Goal: Information Seeking & Learning: Learn about a topic

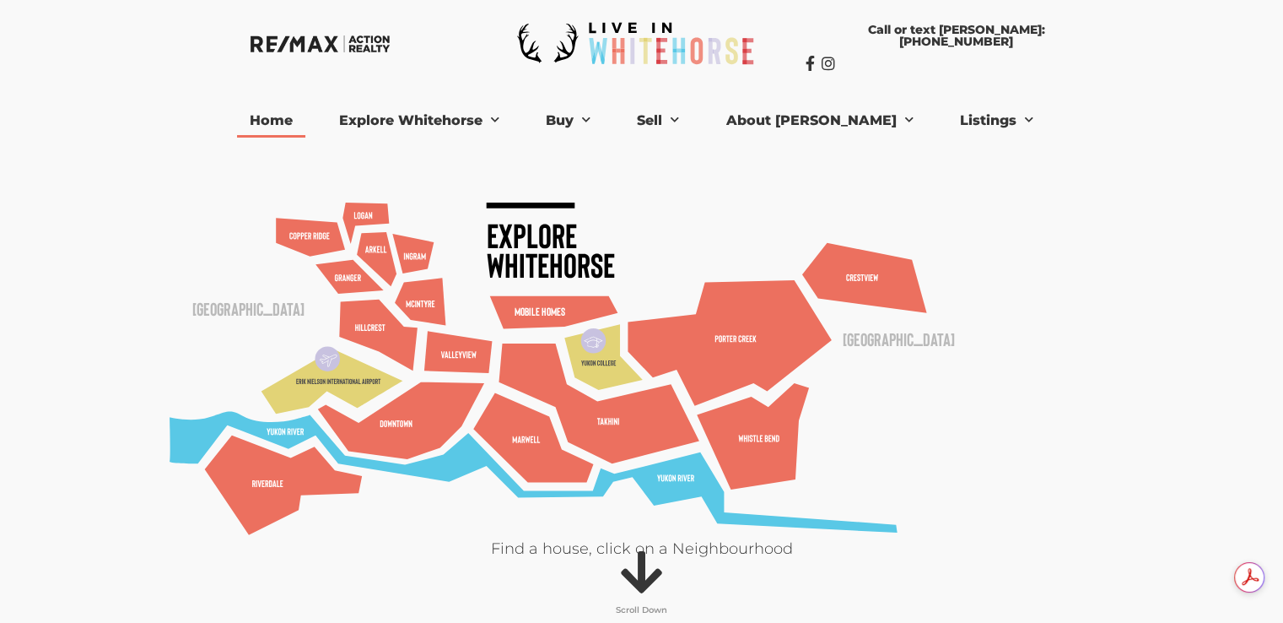
click at [1133, 347] on div at bounding box center [641, 477] width 1283 height 954
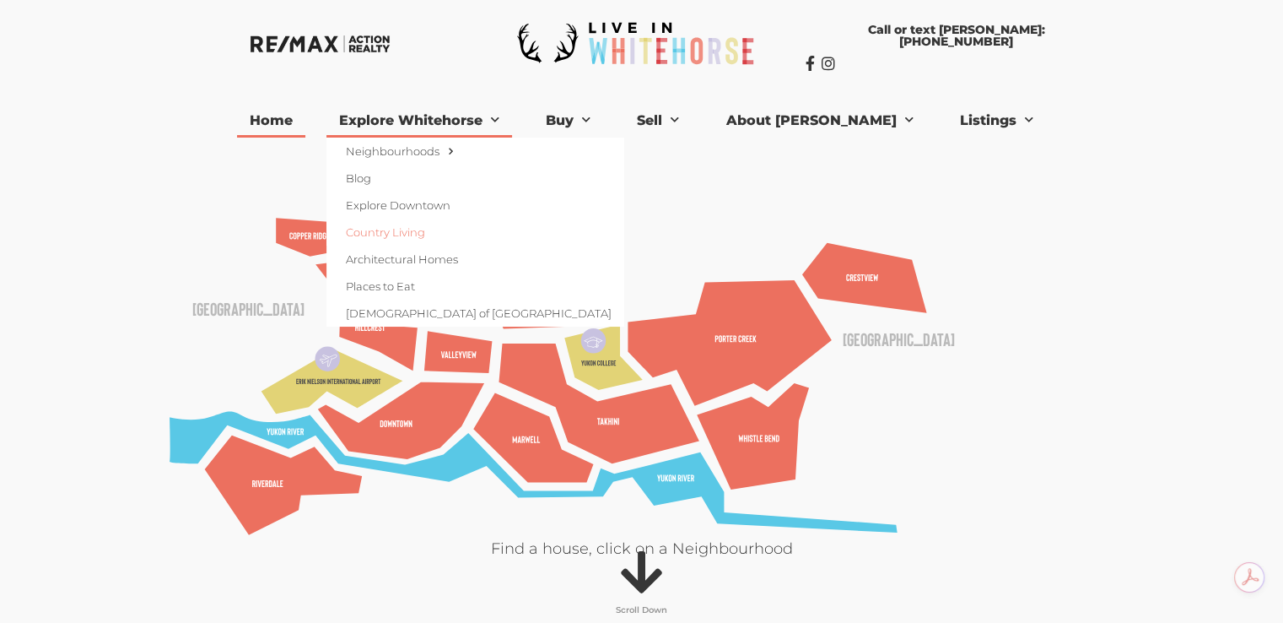
click at [446, 230] on link "Country Living" at bounding box center [476, 232] width 298 height 27
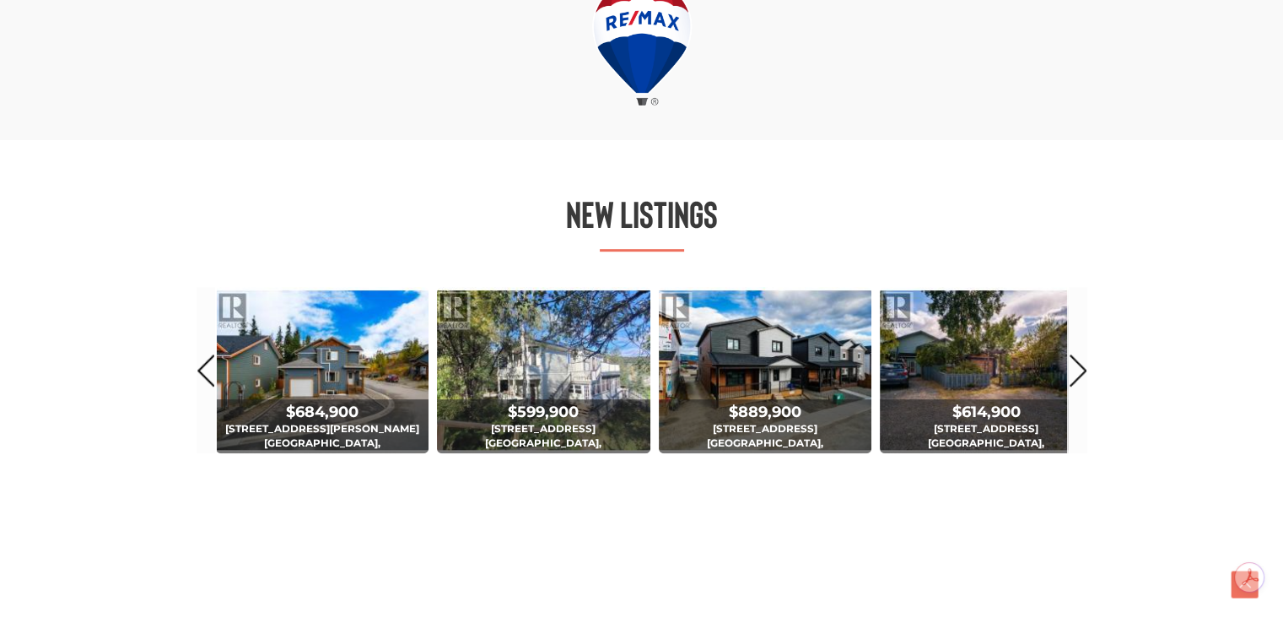
scroll to position [844, 0]
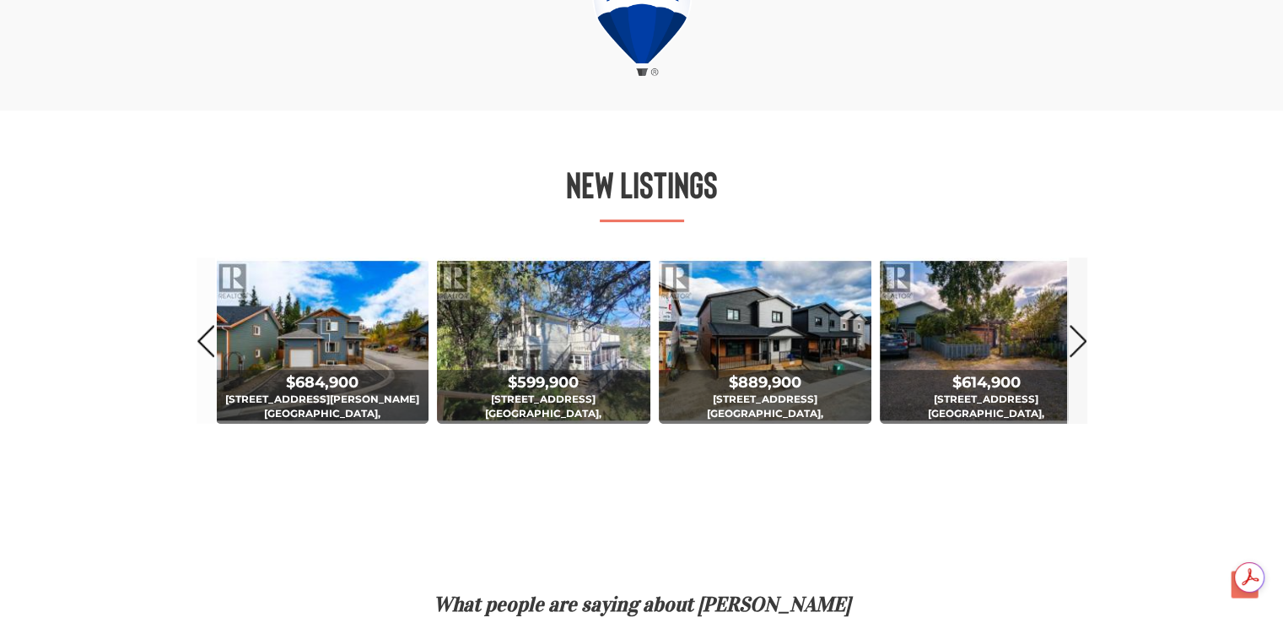
click at [1073, 339] on link "Next" at bounding box center [1078, 340] width 19 height 166
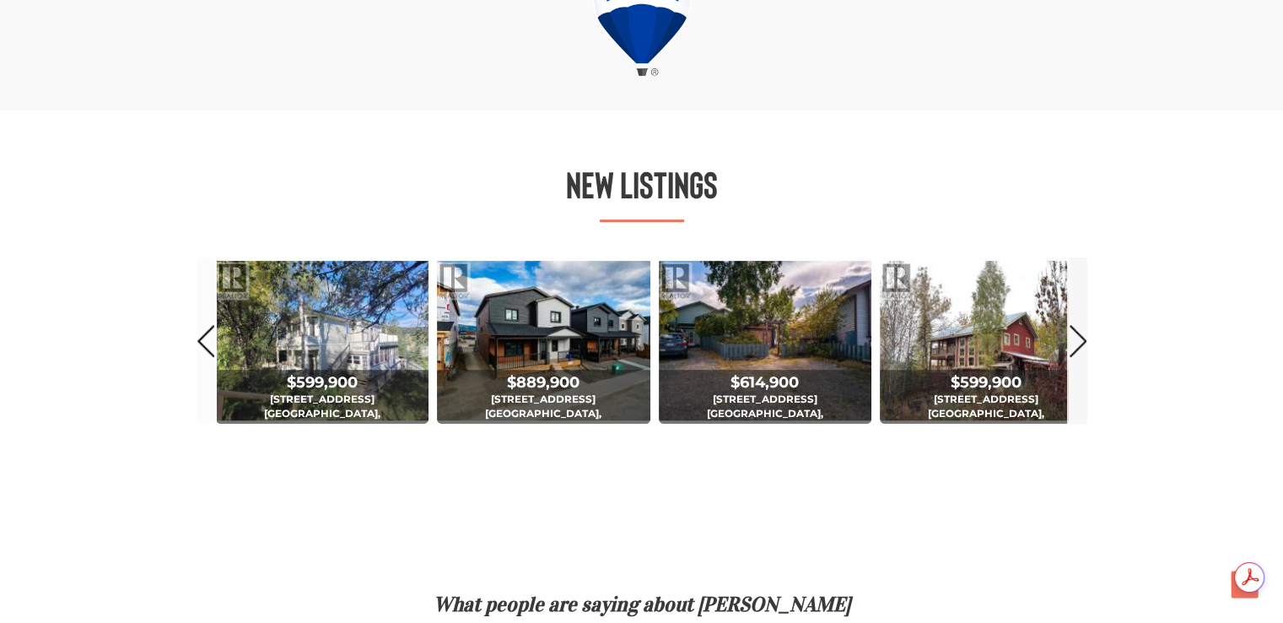
click at [1073, 339] on link "Next" at bounding box center [1078, 340] width 19 height 166
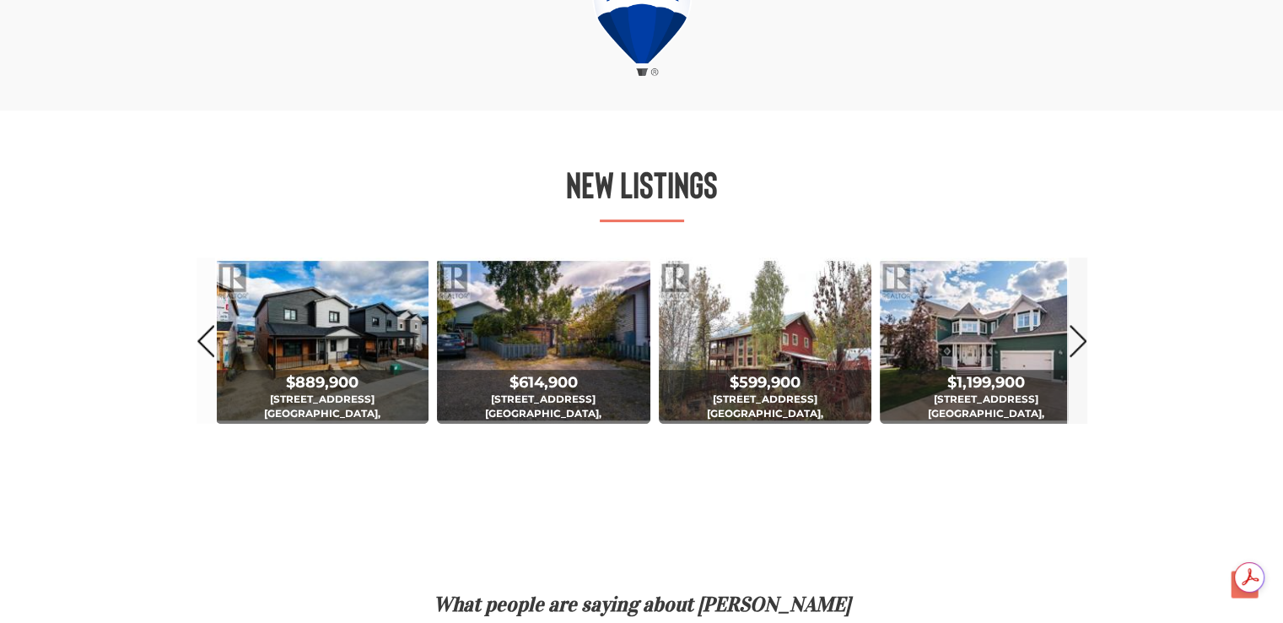
click at [1073, 339] on link "Next" at bounding box center [1078, 340] width 19 height 166
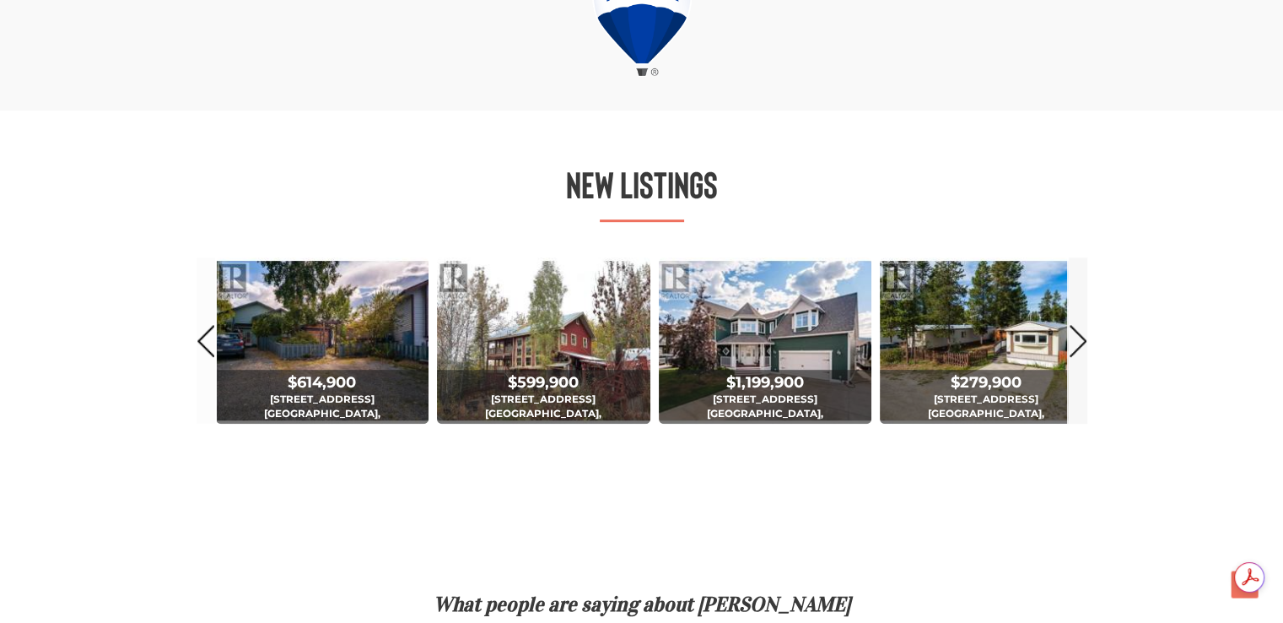
click at [1073, 339] on link "Next" at bounding box center [1078, 340] width 19 height 166
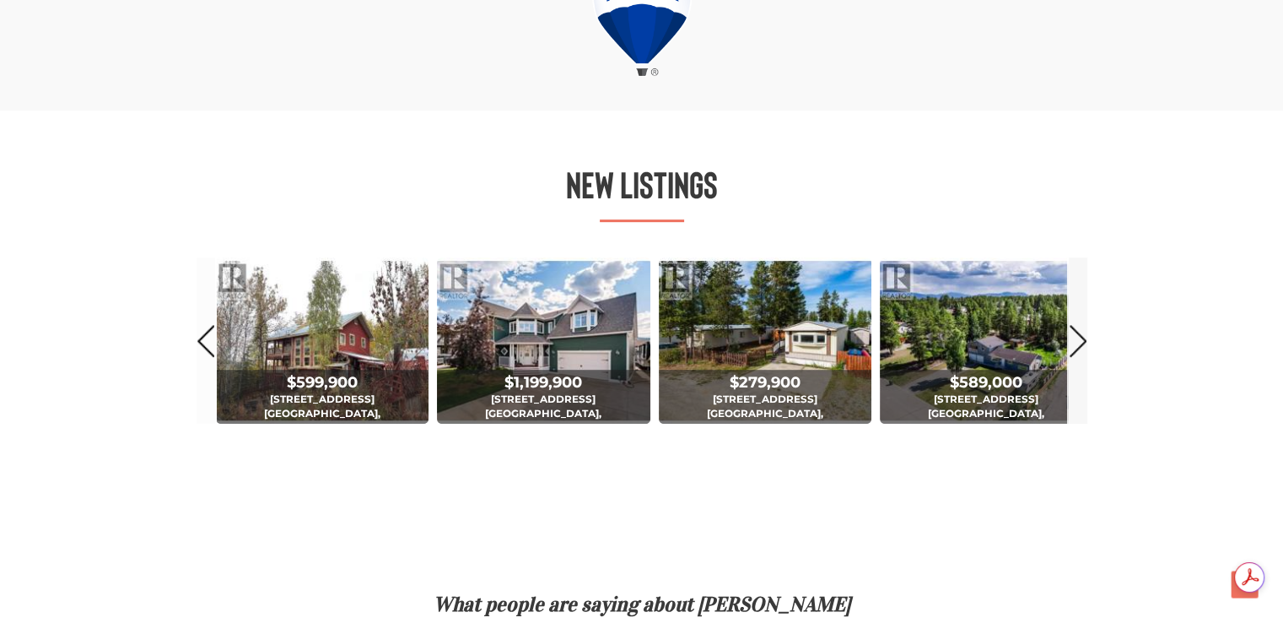
click at [1073, 339] on link "Next" at bounding box center [1078, 340] width 19 height 166
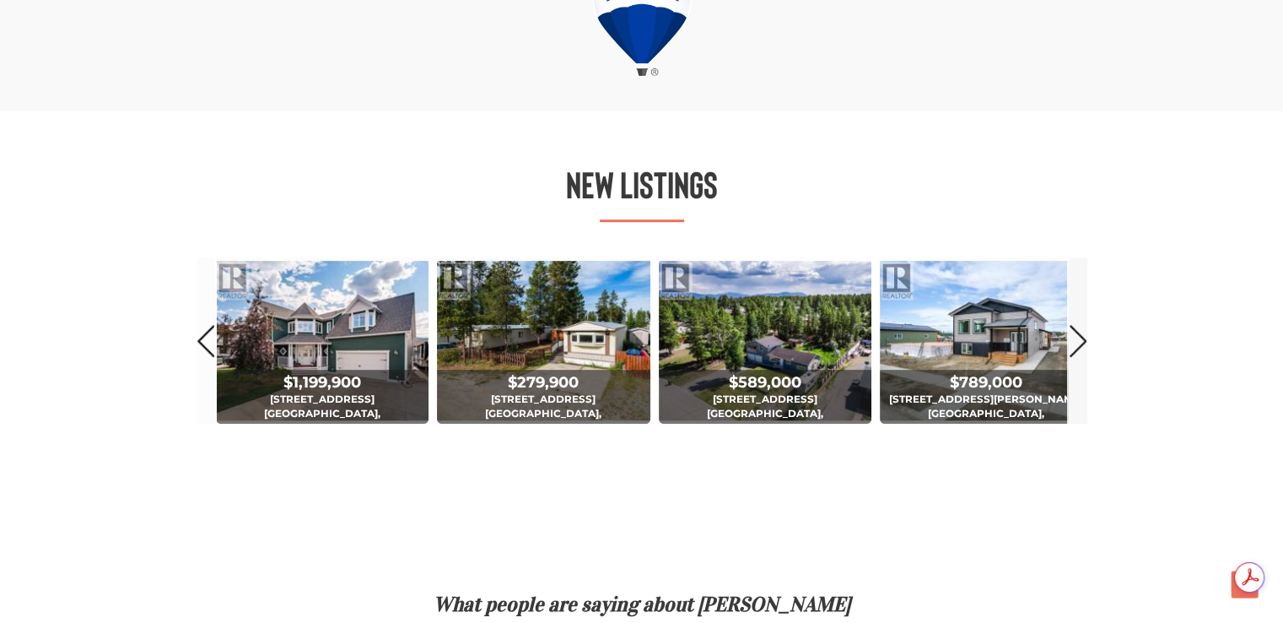
click at [1073, 339] on link "Next" at bounding box center [1078, 340] width 19 height 166
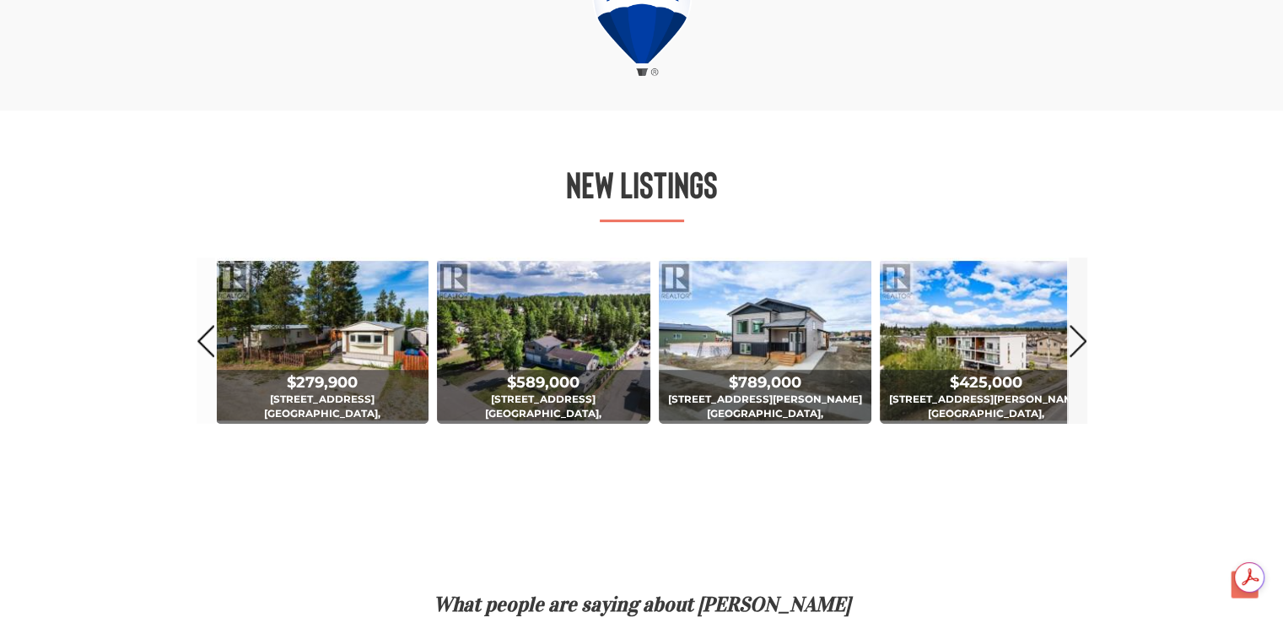
click at [1073, 339] on link "Next" at bounding box center [1078, 340] width 19 height 166
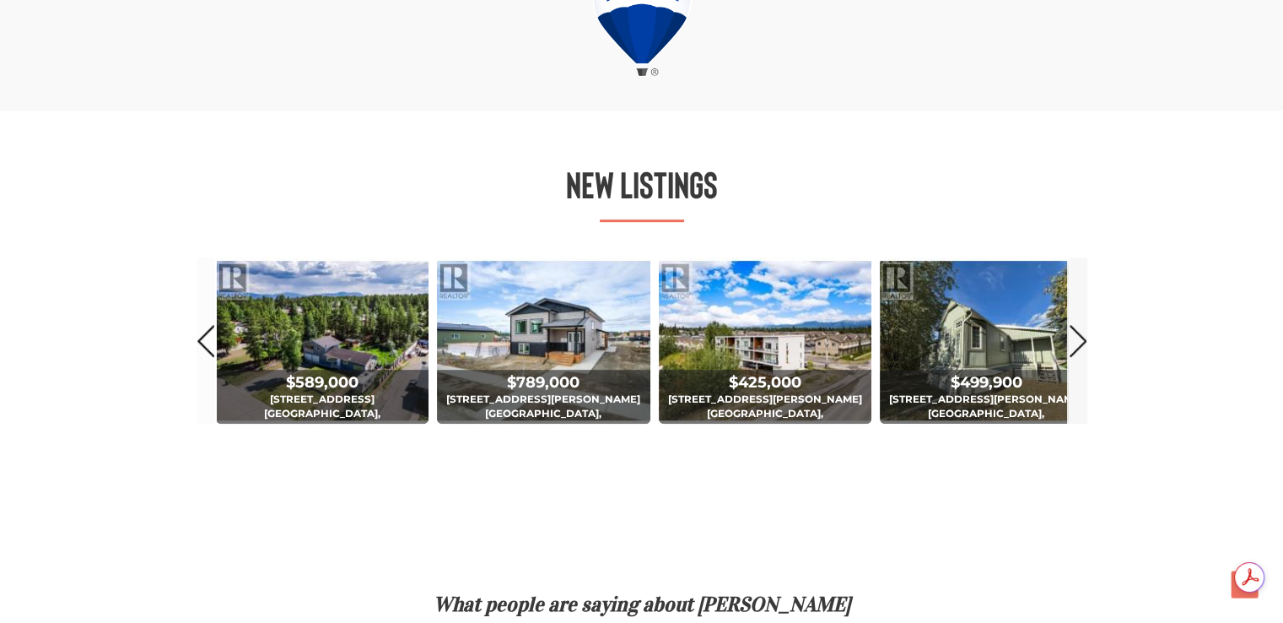
click at [1073, 339] on link "Next" at bounding box center [1078, 340] width 19 height 166
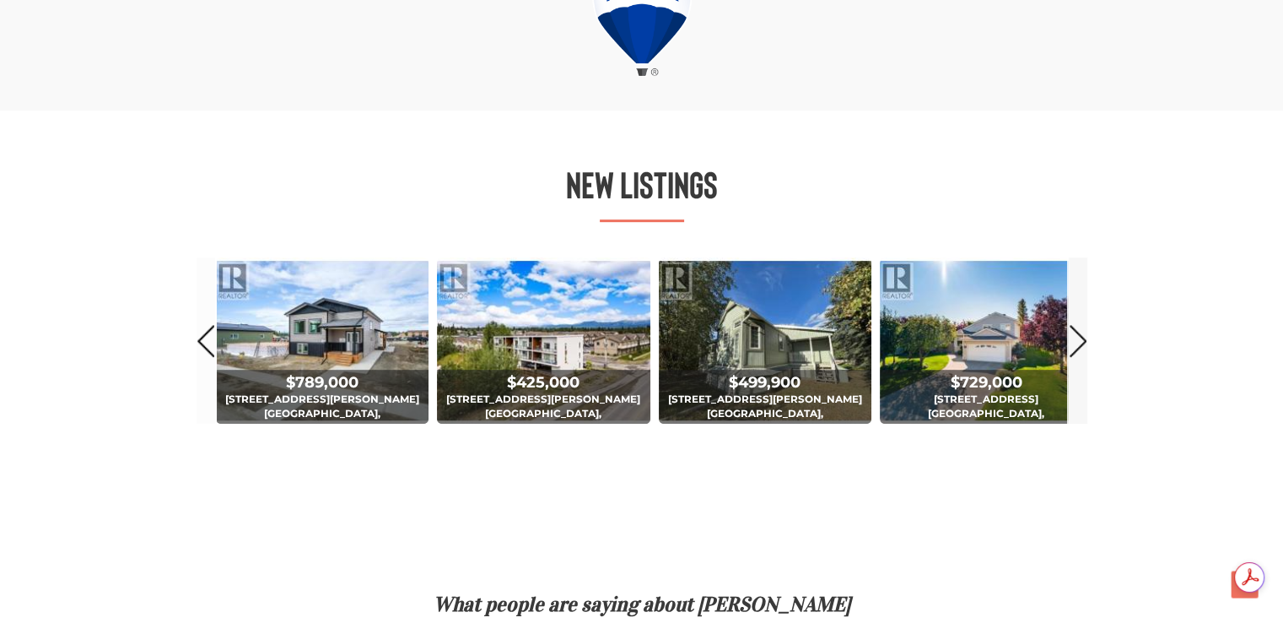
click at [1073, 339] on link "Next" at bounding box center [1078, 340] width 19 height 166
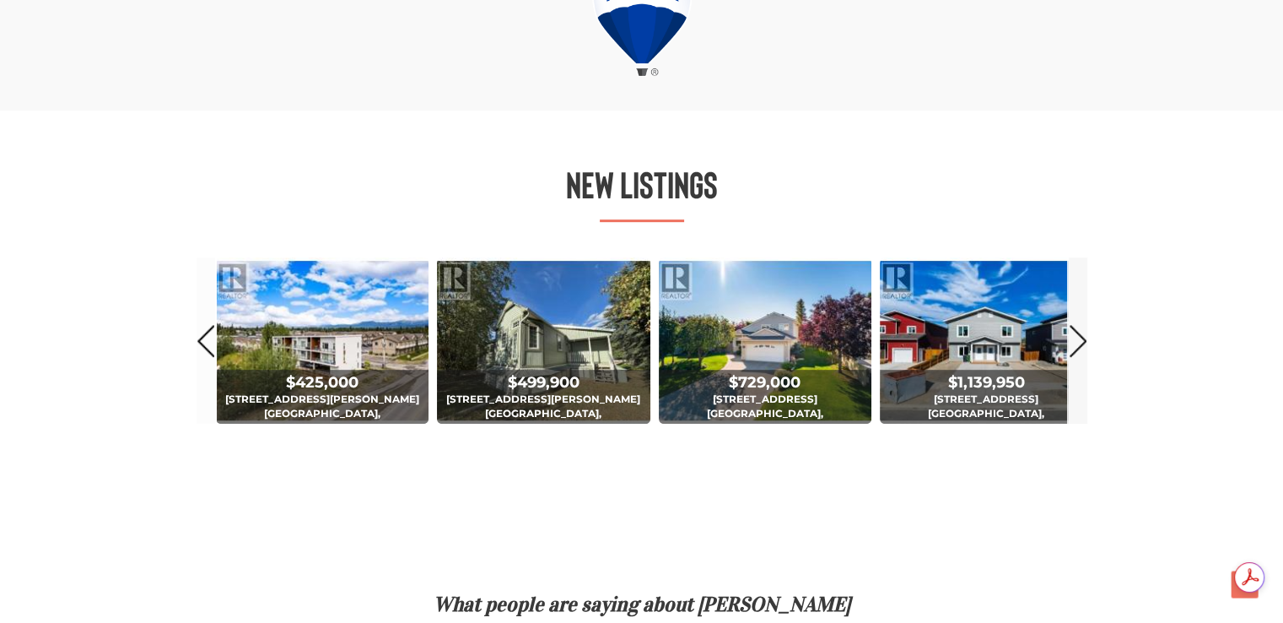
click at [1084, 343] on link "Next" at bounding box center [1078, 340] width 19 height 166
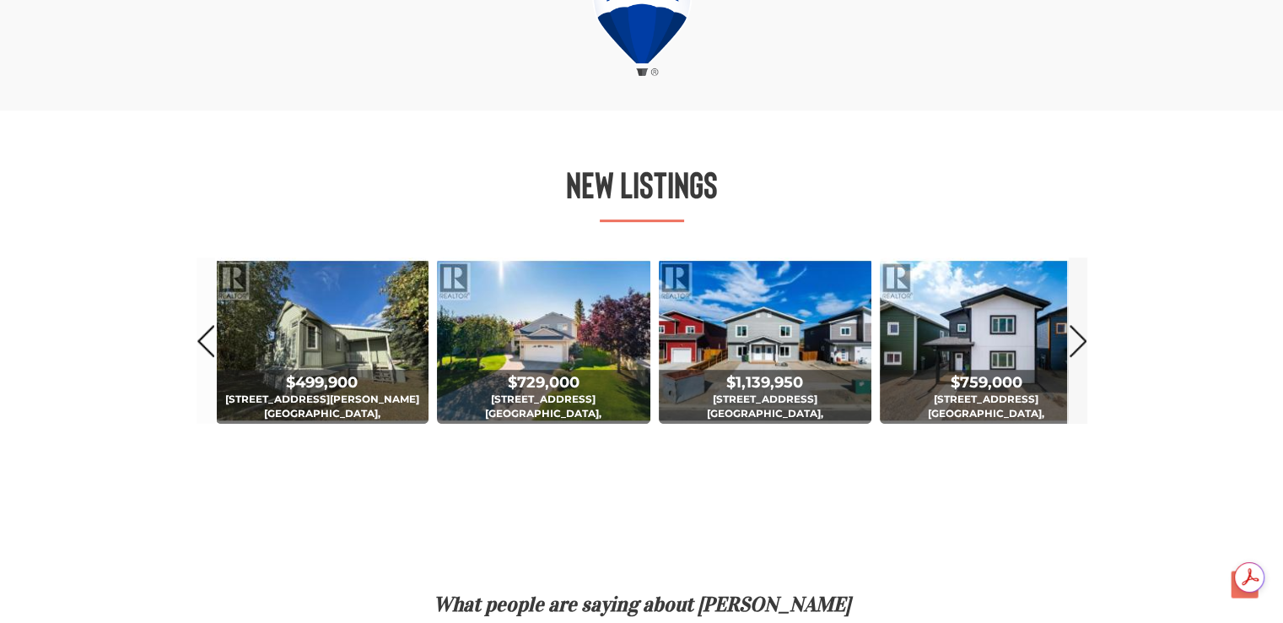
click at [1084, 343] on link "Next" at bounding box center [1078, 340] width 19 height 166
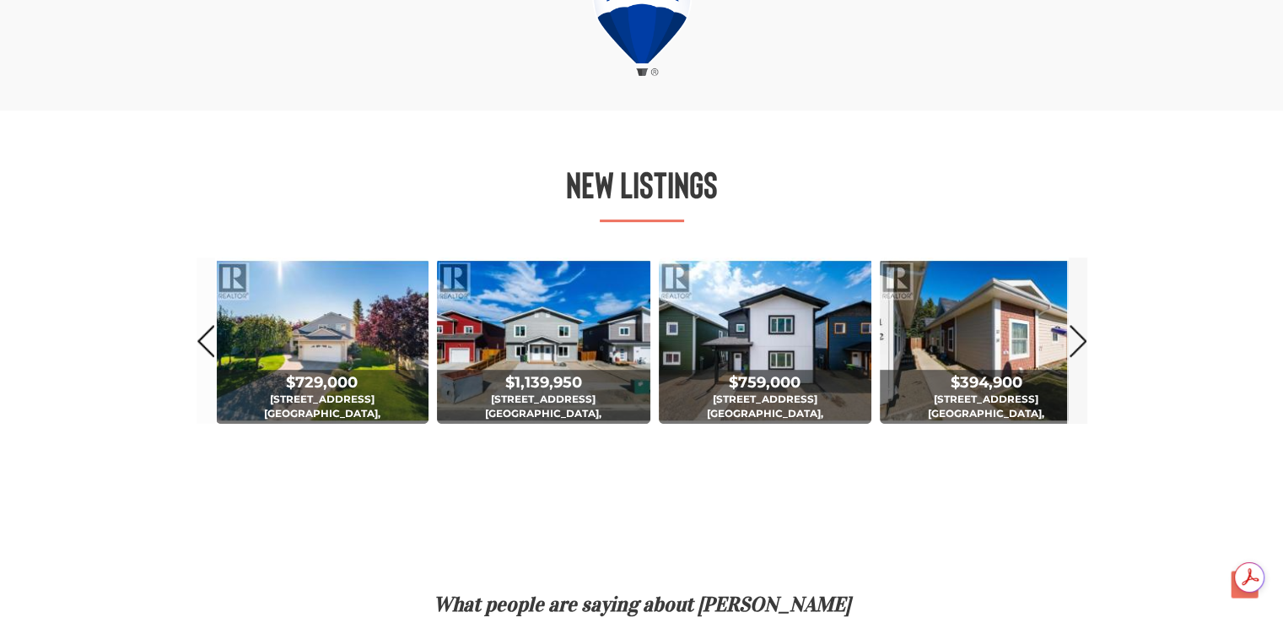
click at [1084, 343] on link "Next" at bounding box center [1078, 340] width 19 height 166
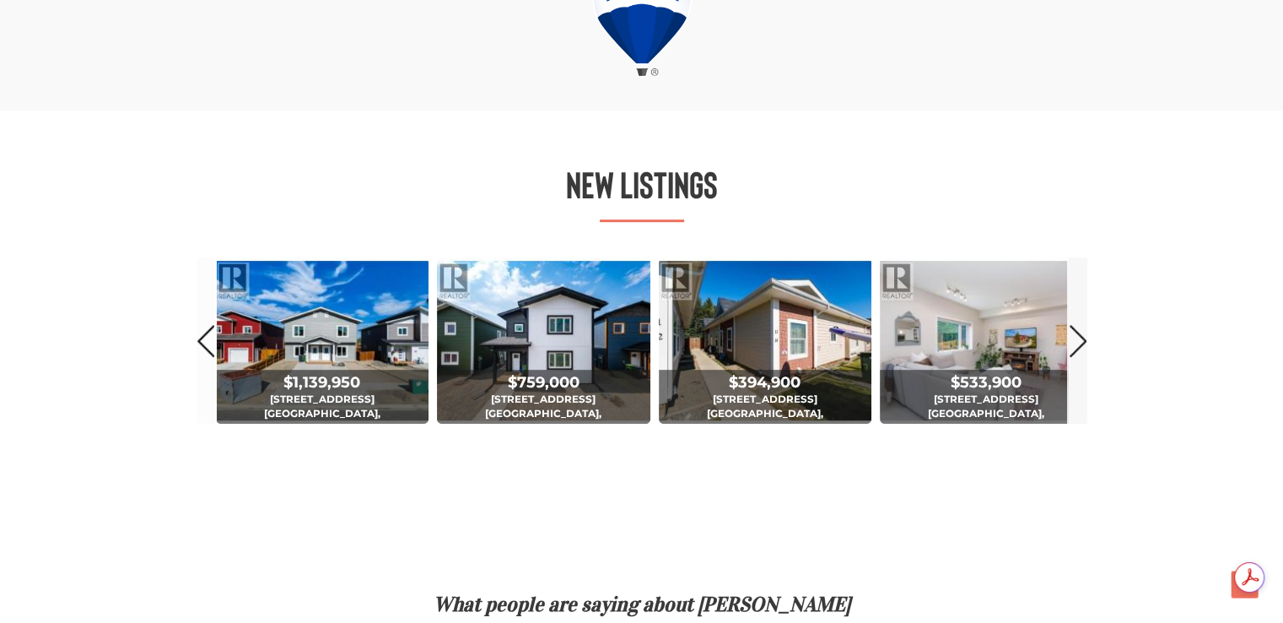
click at [1084, 343] on link "Next" at bounding box center [1078, 340] width 19 height 166
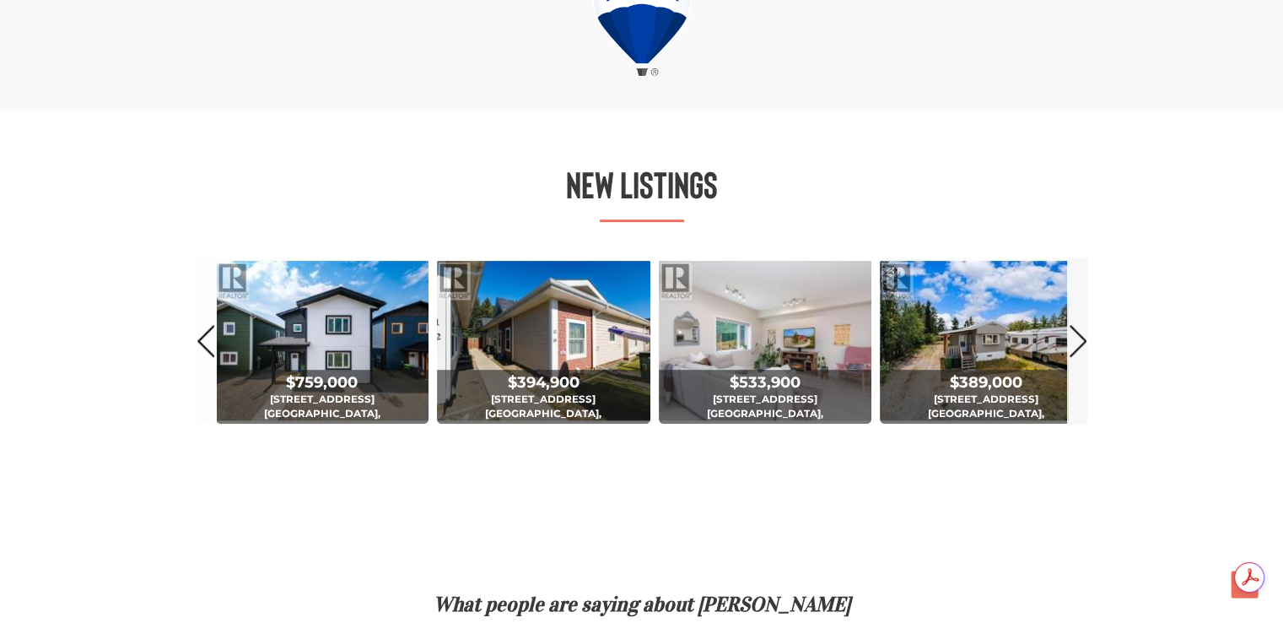
click at [1084, 343] on link "Next" at bounding box center [1078, 340] width 19 height 166
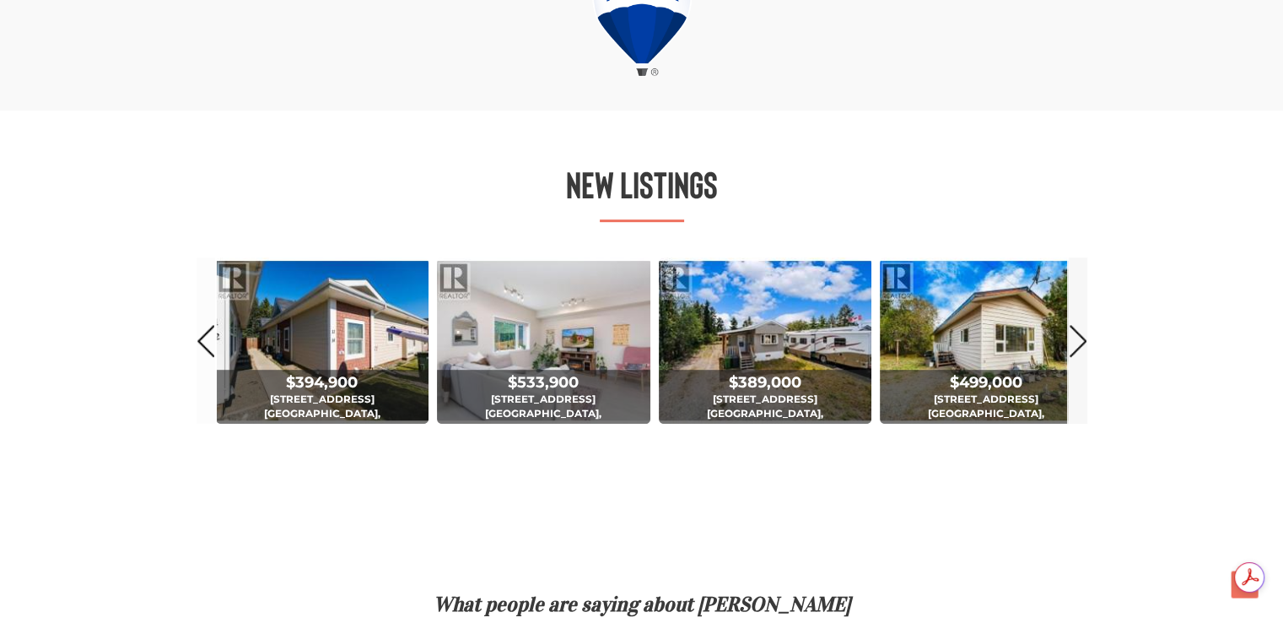
click at [1084, 343] on link "Next" at bounding box center [1078, 340] width 19 height 166
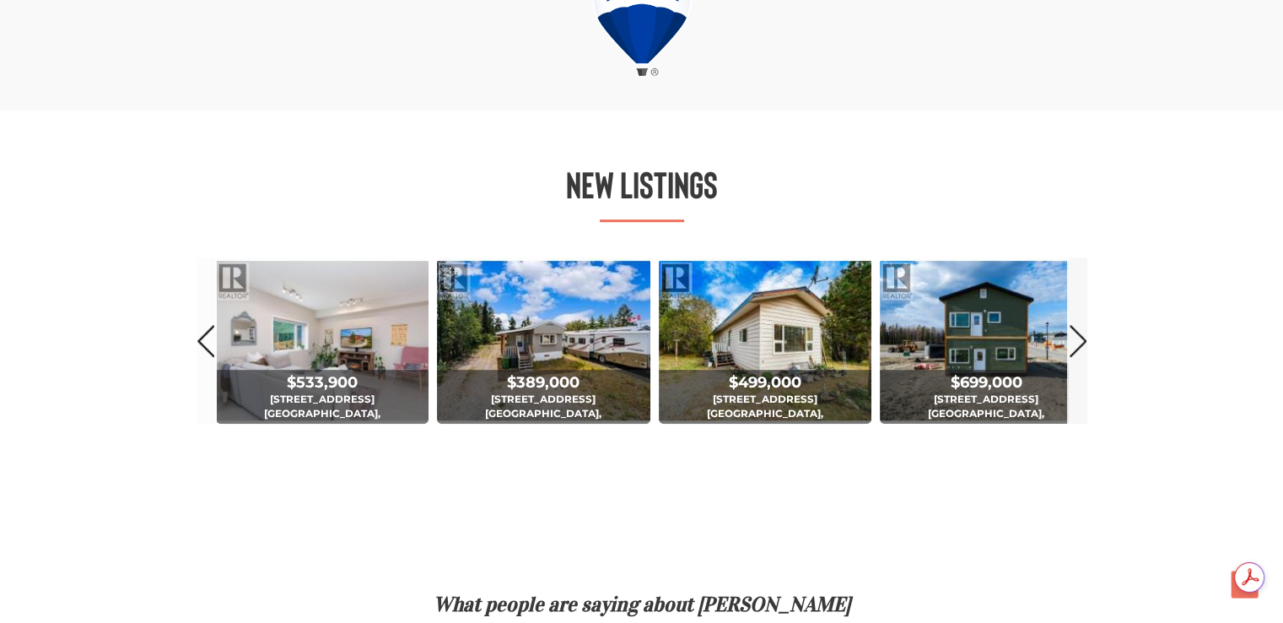
click at [1084, 343] on link "Next" at bounding box center [1078, 340] width 19 height 166
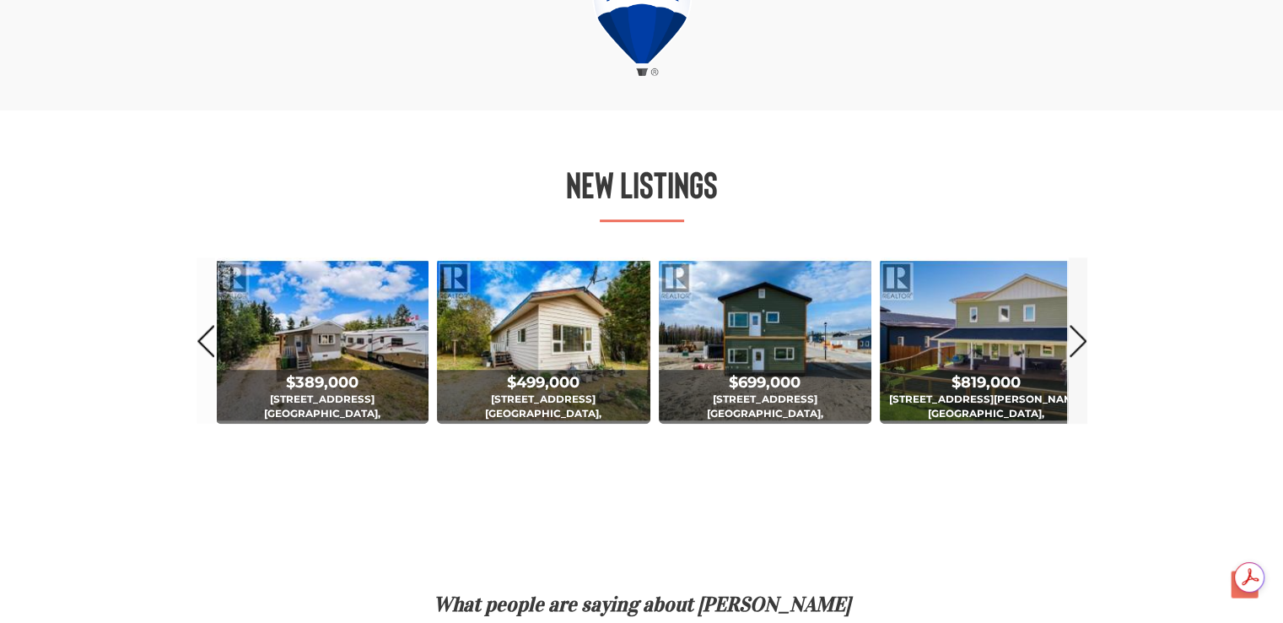
click at [1084, 343] on link "Next" at bounding box center [1078, 340] width 19 height 166
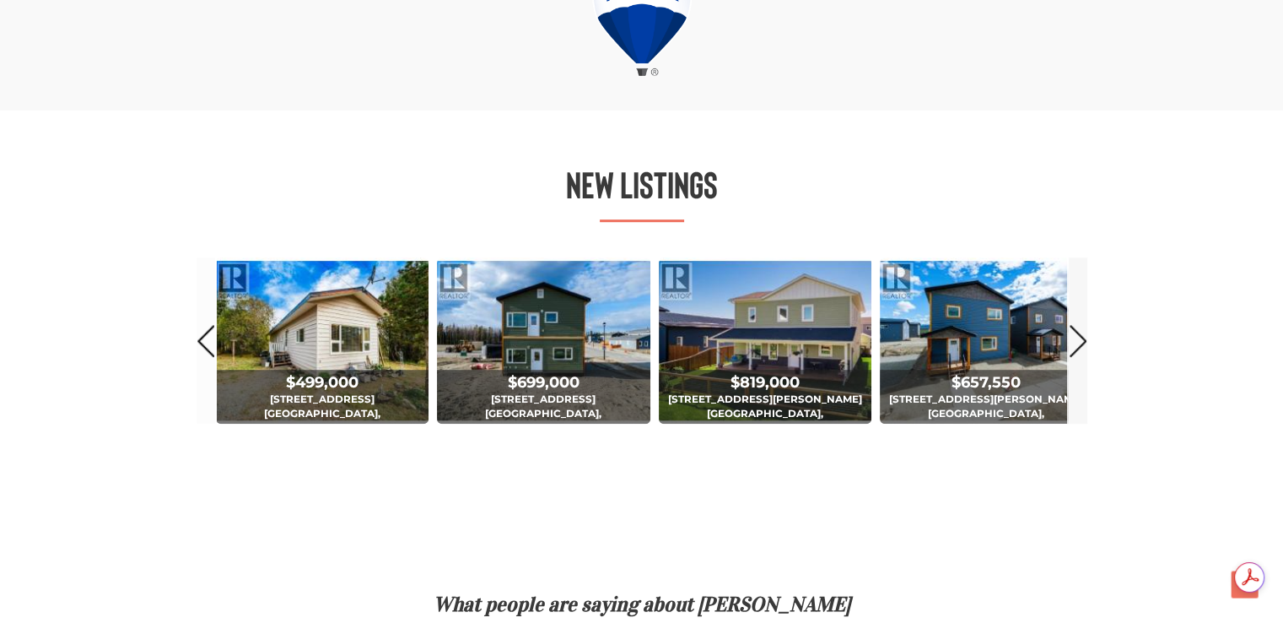
click at [1084, 343] on link "Next" at bounding box center [1078, 340] width 19 height 166
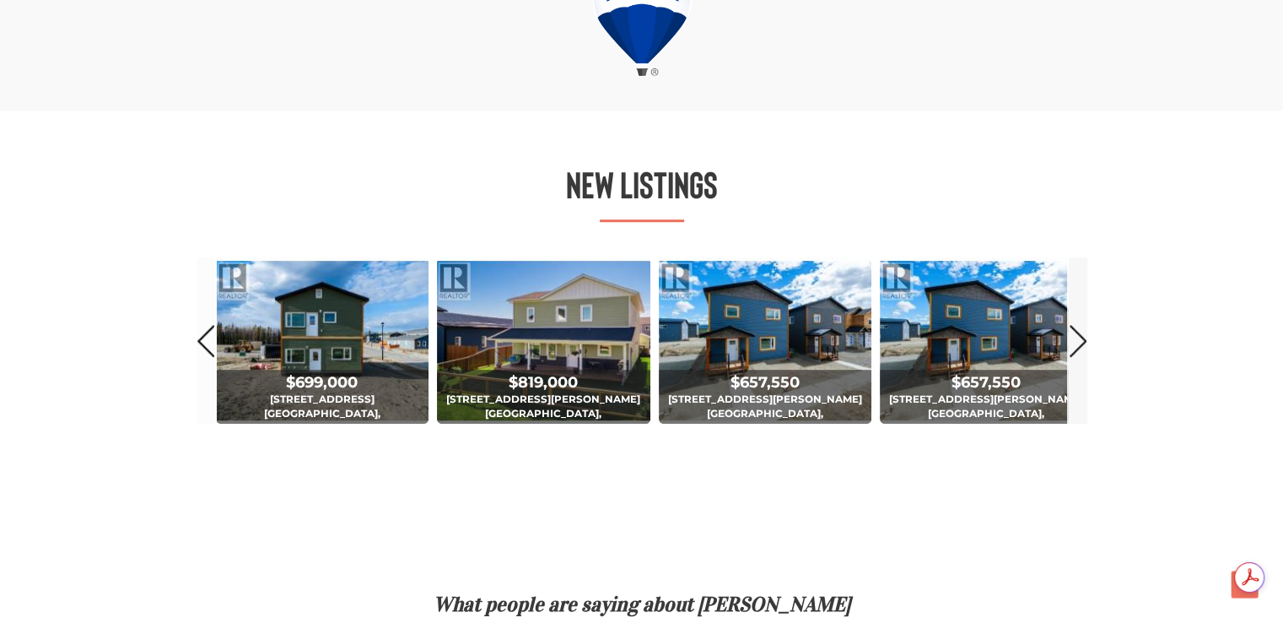
click at [1084, 343] on link "Next" at bounding box center [1078, 340] width 19 height 166
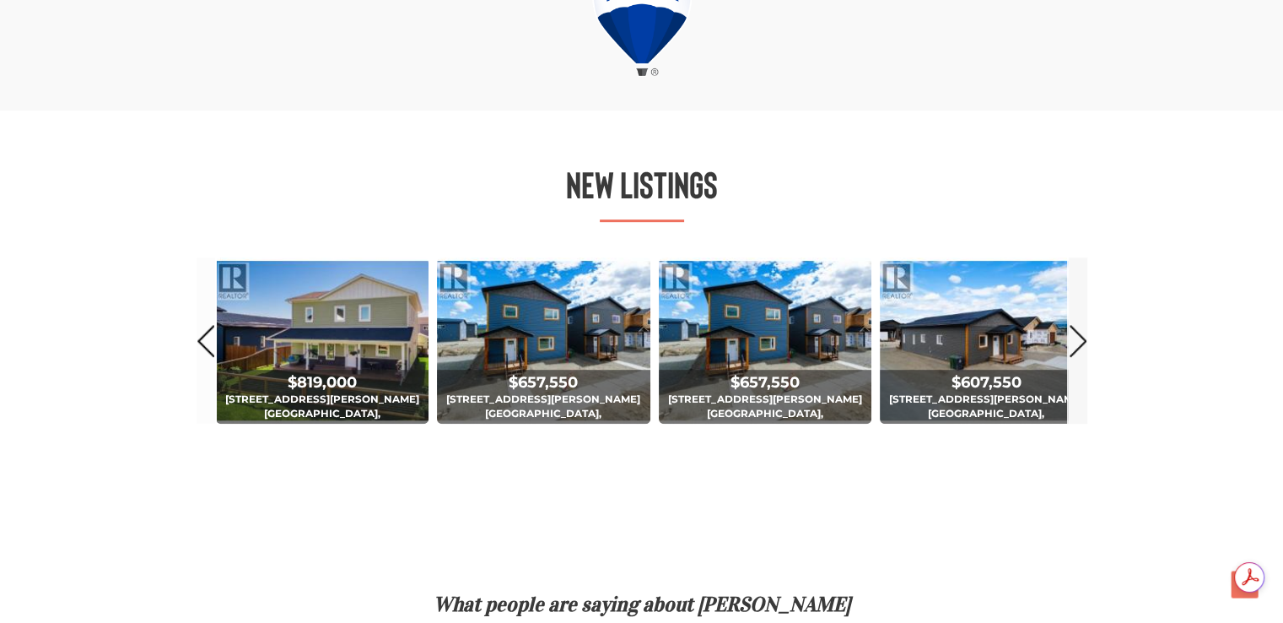
click at [1084, 343] on link "Next" at bounding box center [1078, 340] width 19 height 166
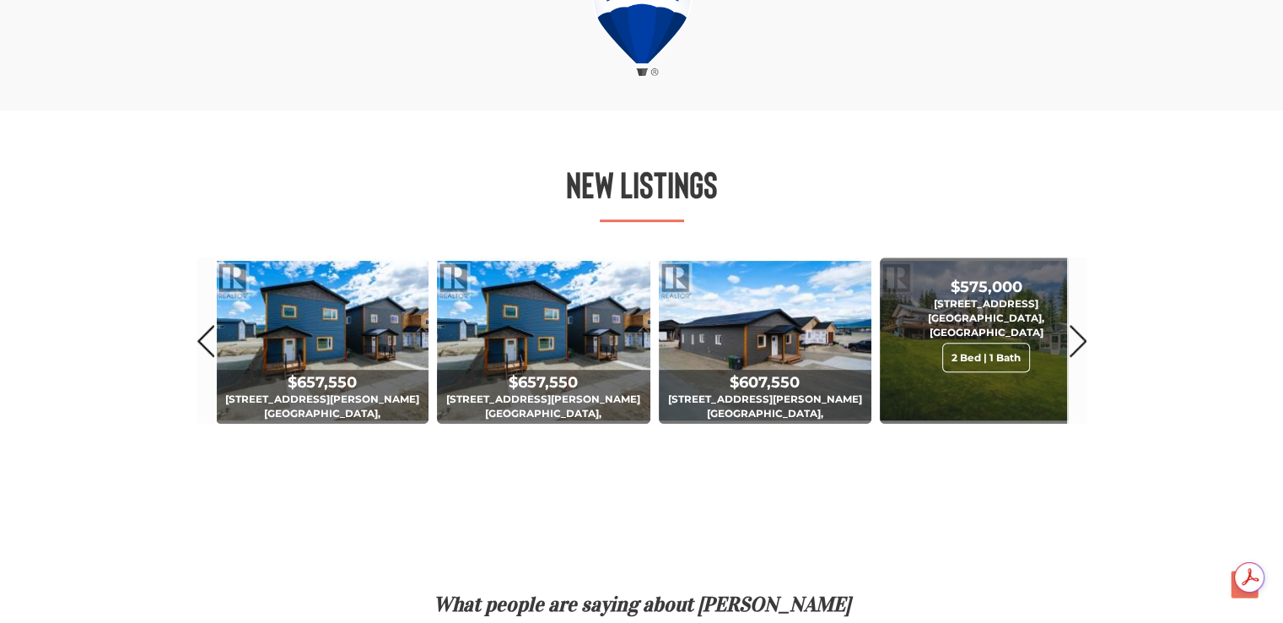
click at [964, 343] on div "2 Bed | 1 Bath" at bounding box center [987, 358] width 88 height 30
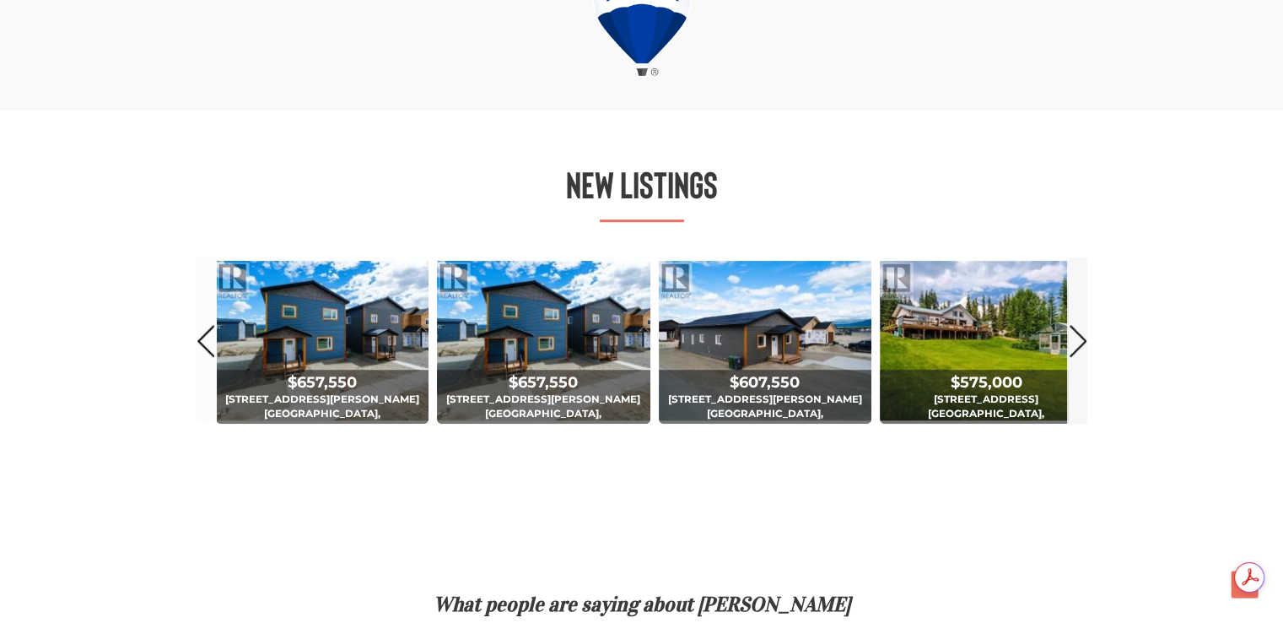
click at [1079, 340] on link "Next" at bounding box center [1078, 340] width 19 height 166
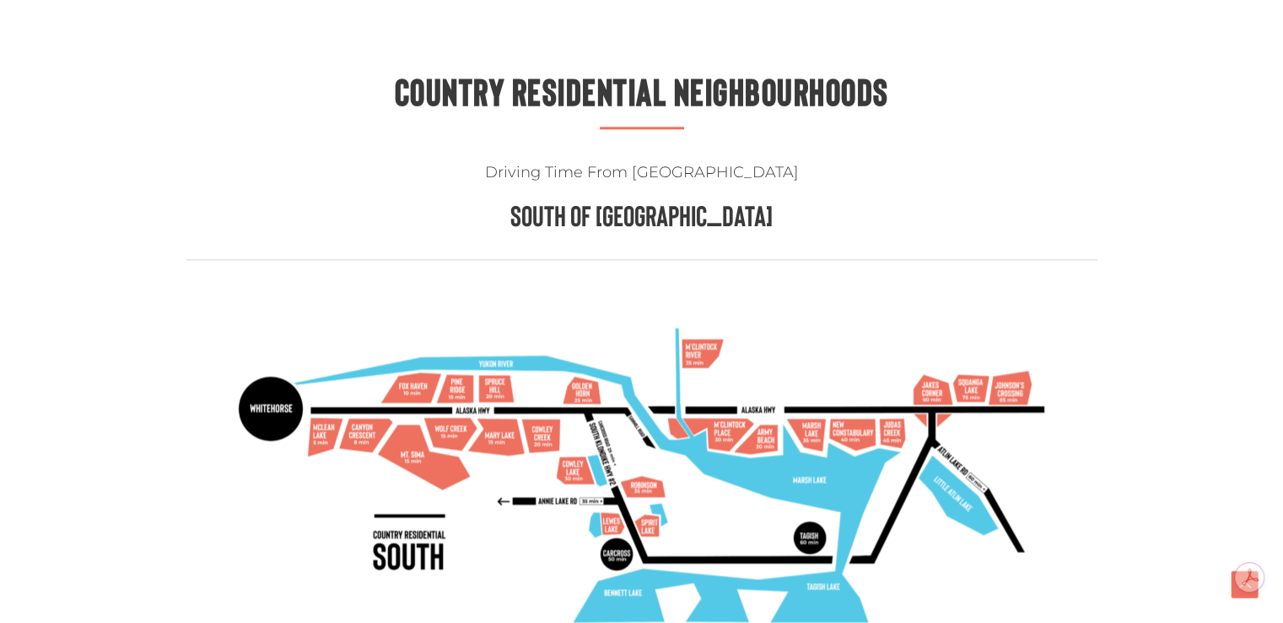
scroll to position [2363, 0]
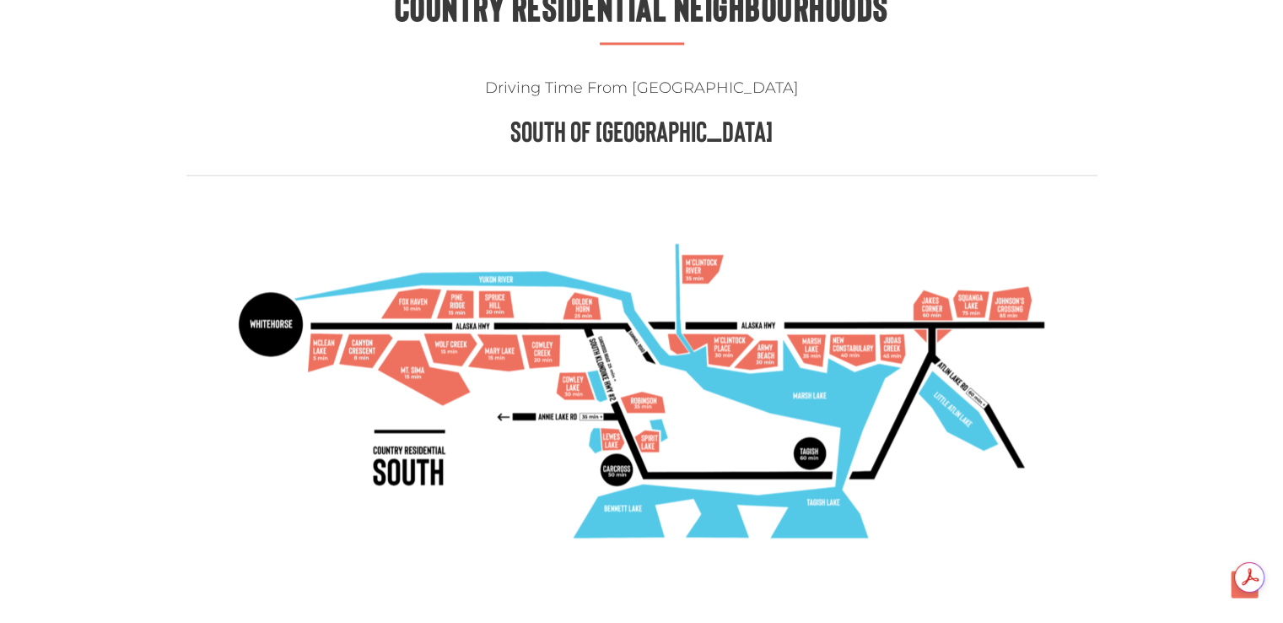
click at [498, 291] on img at bounding box center [642, 391] width 864 height 372
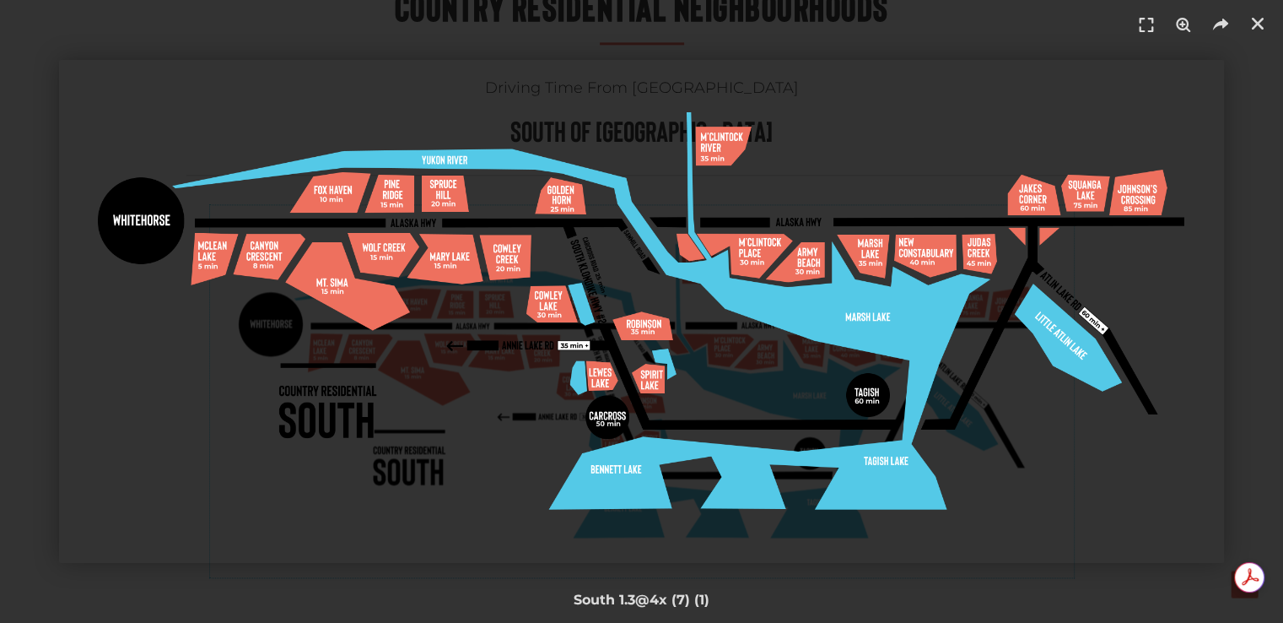
click at [438, 186] on img "1 / 1" at bounding box center [641, 311] width 1165 height 502
